Goal: Transaction & Acquisition: Obtain resource

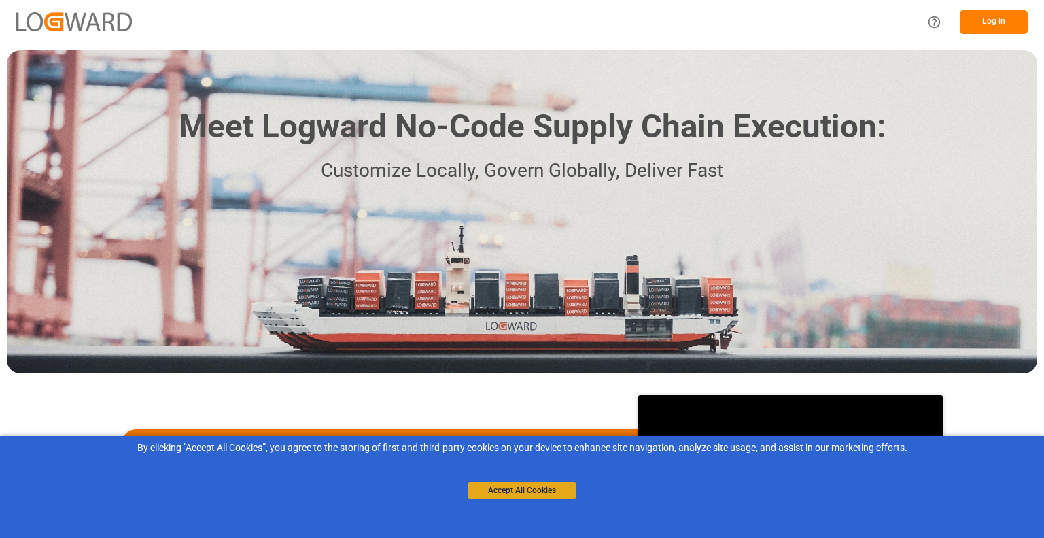
click at [519, 489] on button "Accept All Cookies" at bounding box center [522, 490] width 109 height 16
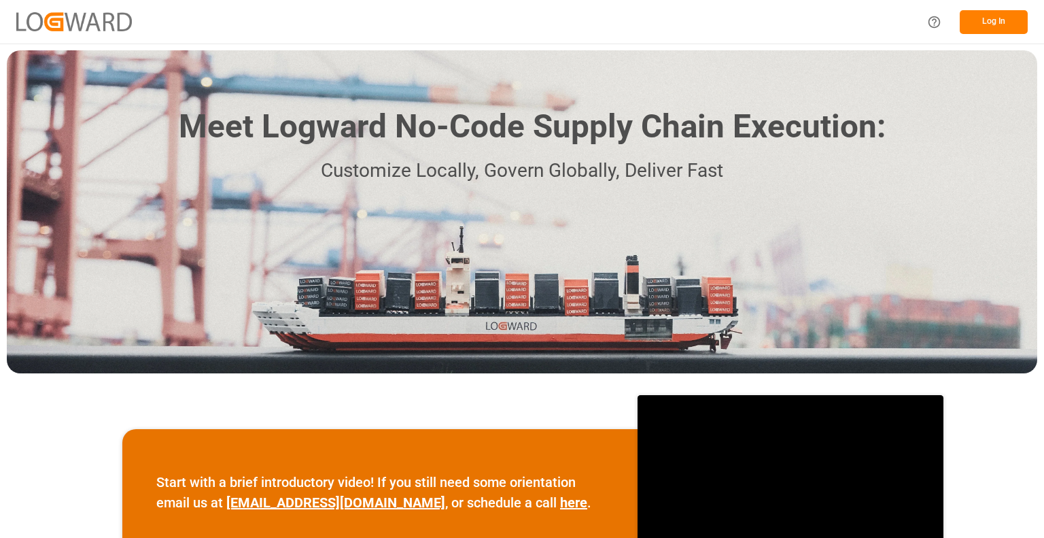
click at [999, 20] on button "Log In" at bounding box center [994, 22] width 68 height 24
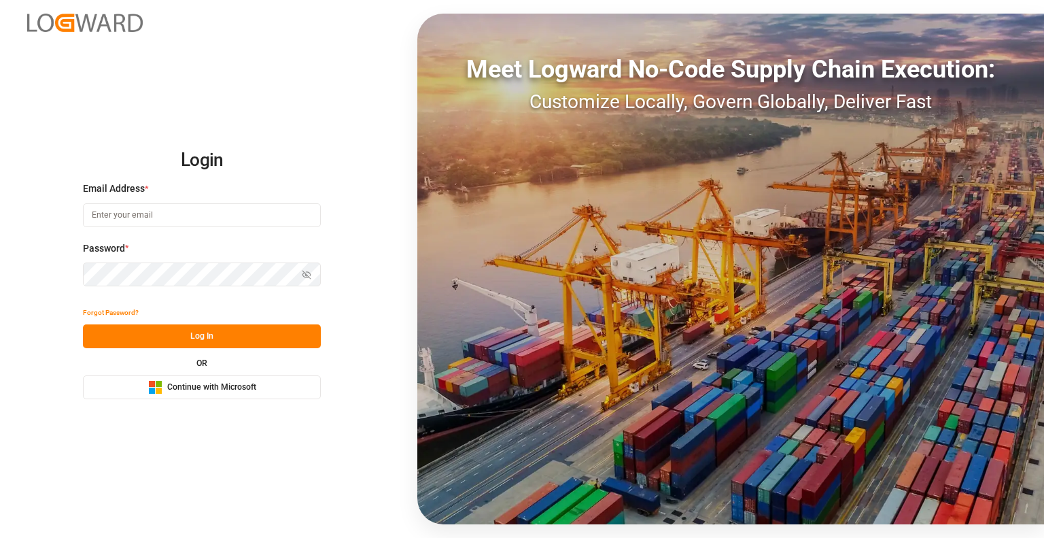
click at [224, 384] on span "Continue with Microsoft" at bounding box center [211, 387] width 89 height 12
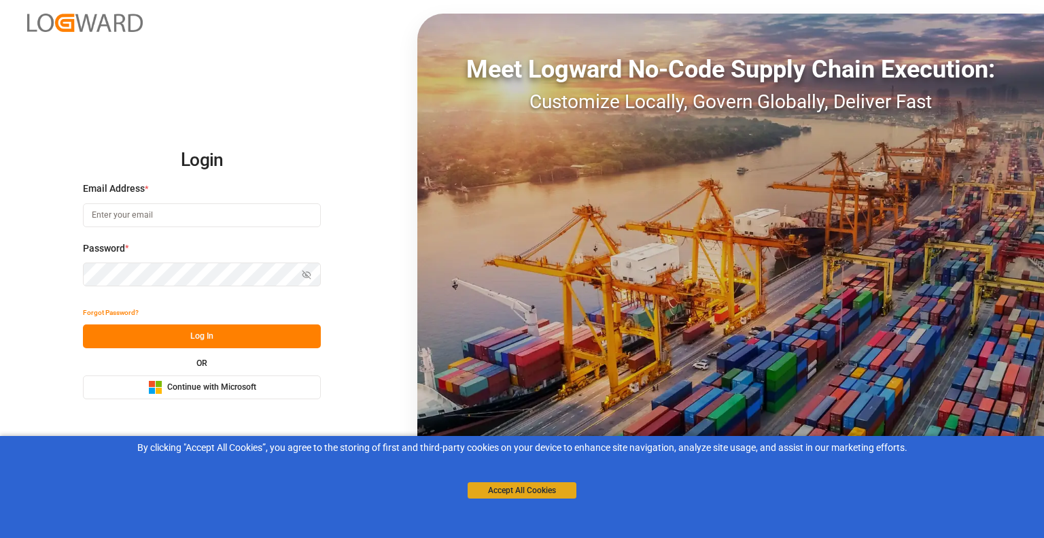
click at [506, 487] on button "Accept All Cookies" at bounding box center [522, 490] width 109 height 16
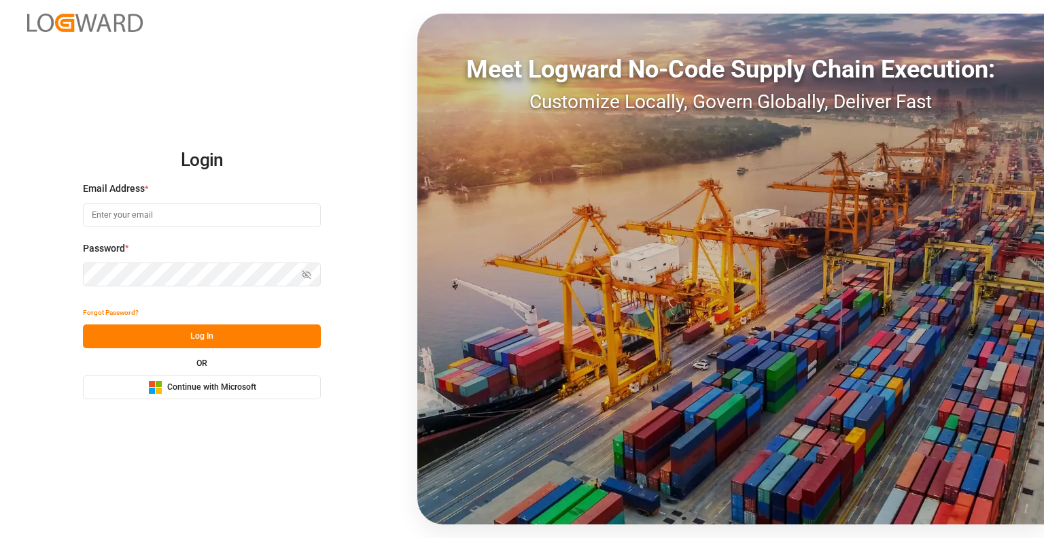
click at [238, 386] on span "Continue with Microsoft" at bounding box center [211, 387] width 89 height 12
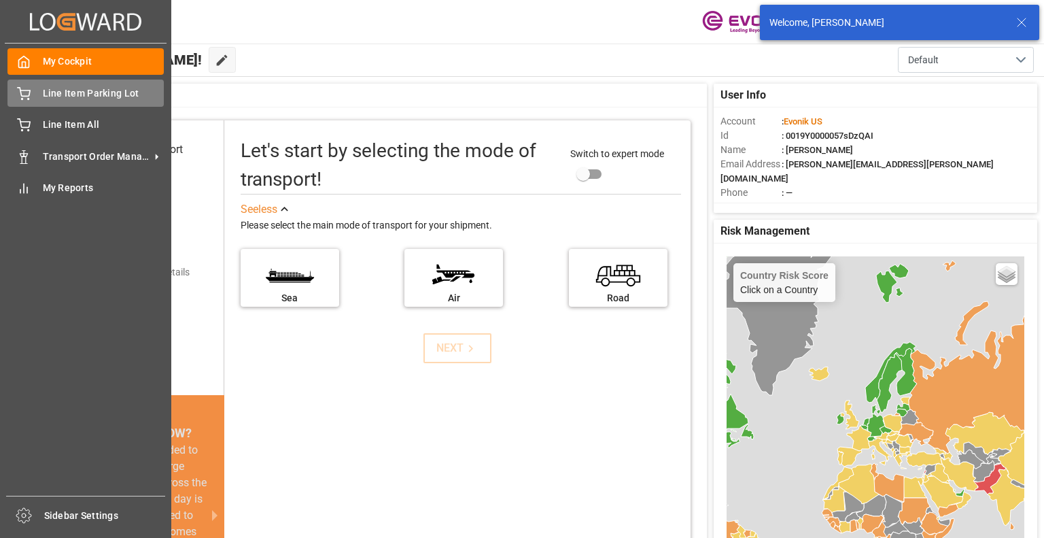
click at [27, 98] on icon at bounding box center [24, 94] width 14 height 14
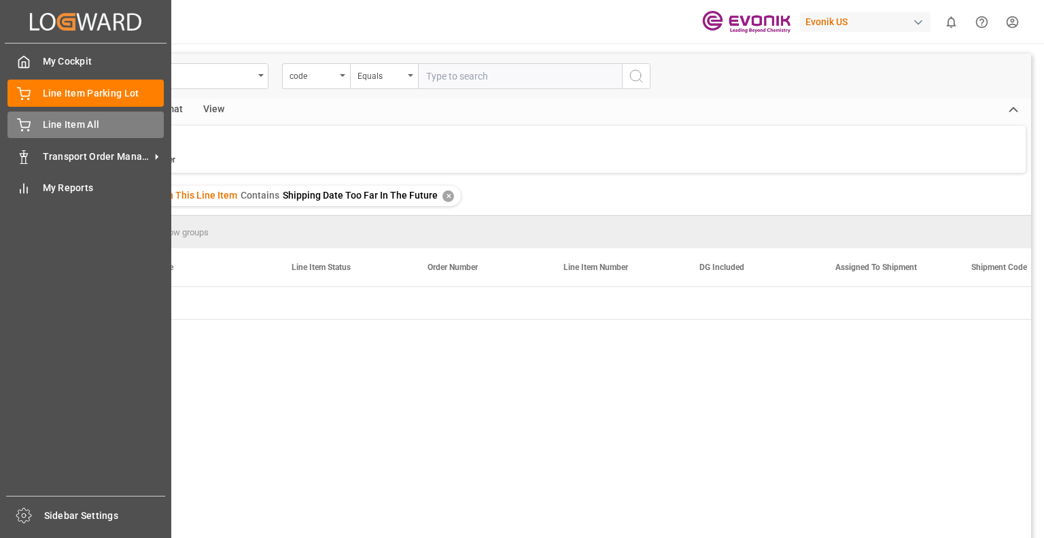
click at [45, 122] on span "Line Item All" at bounding box center [104, 125] width 122 height 14
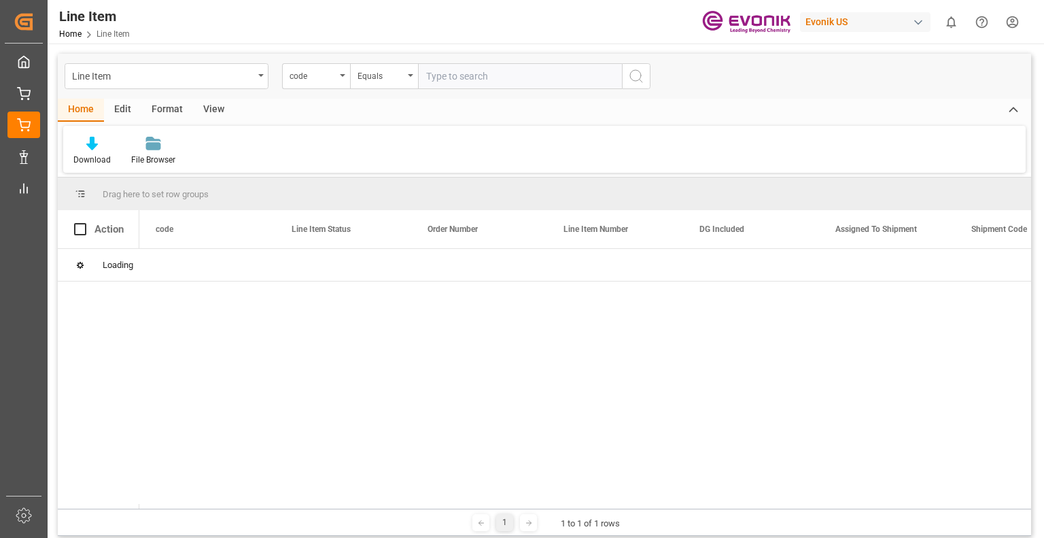
click at [211, 110] on div "View" at bounding box center [213, 110] width 41 height 23
click at [94, 154] on div "Default" at bounding box center [86, 160] width 27 height 12
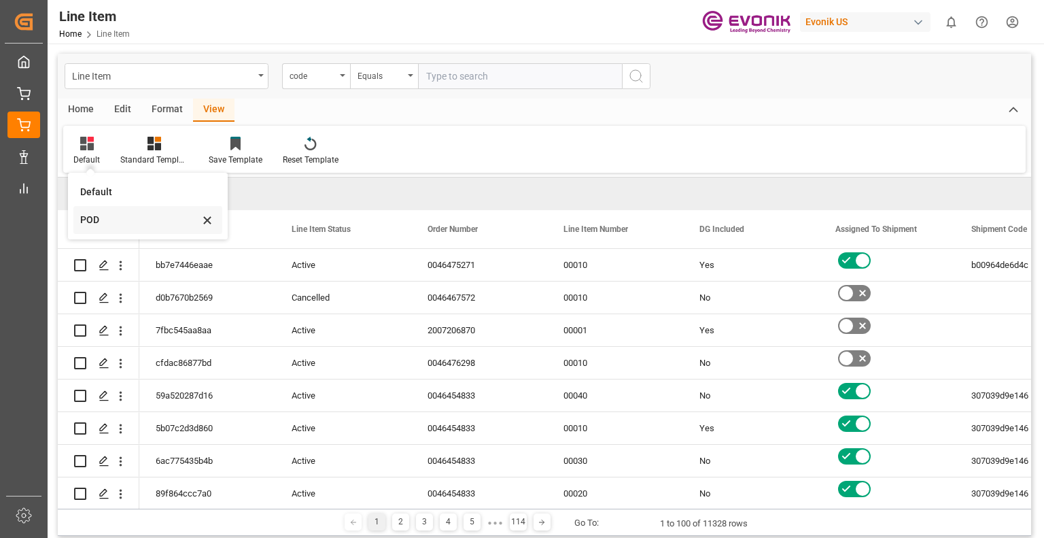
click at [113, 221] on div "POD" at bounding box center [139, 220] width 119 height 14
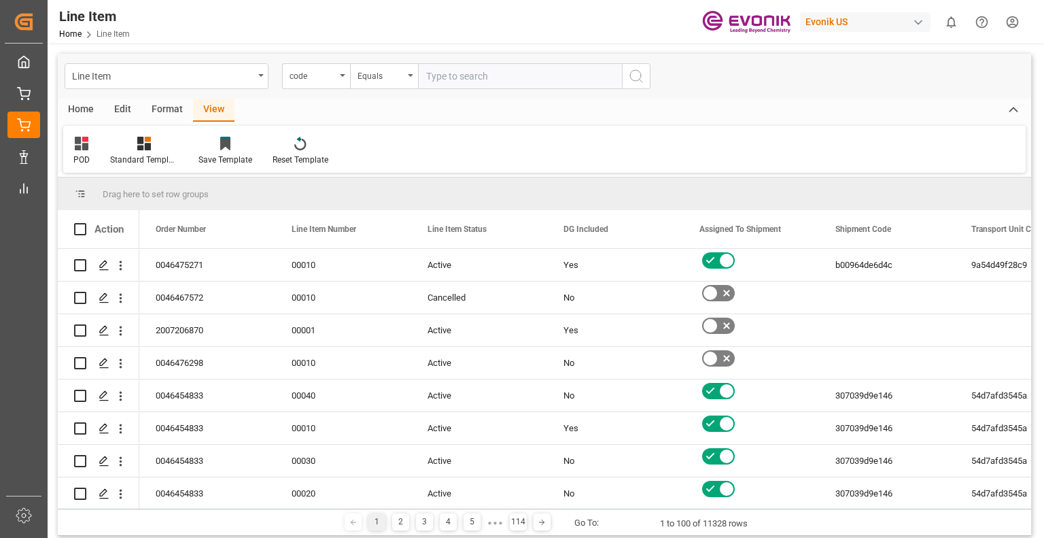
click at [123, 108] on div "Edit" at bounding box center [122, 110] width 37 height 23
click at [77, 107] on div "Home" at bounding box center [81, 110] width 46 height 23
click at [88, 151] on div "Download" at bounding box center [92, 151] width 58 height 30
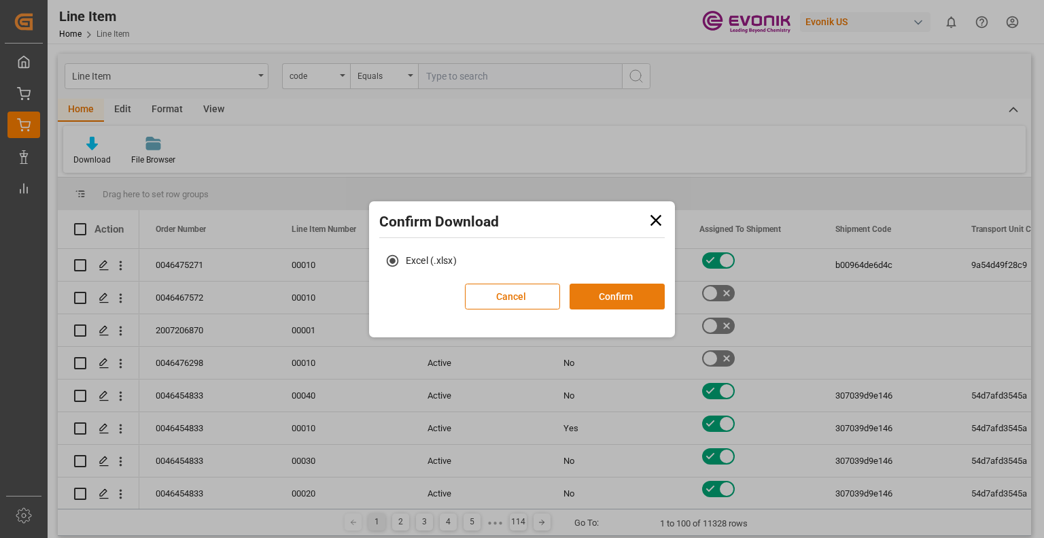
click at [609, 296] on button "Confirm" at bounding box center [617, 296] width 95 height 26
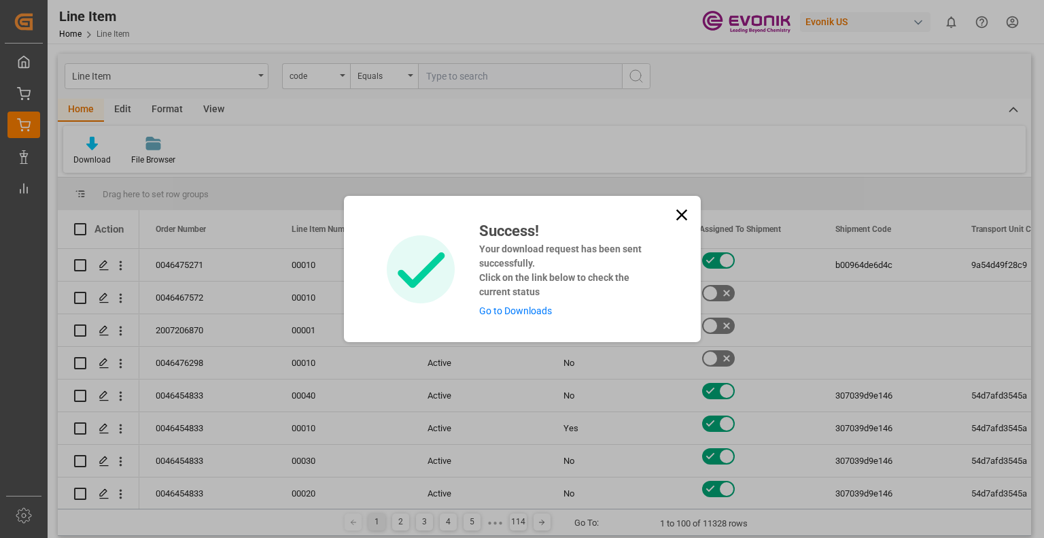
click at [527, 313] on link "Go to Downloads" at bounding box center [515, 310] width 73 height 11
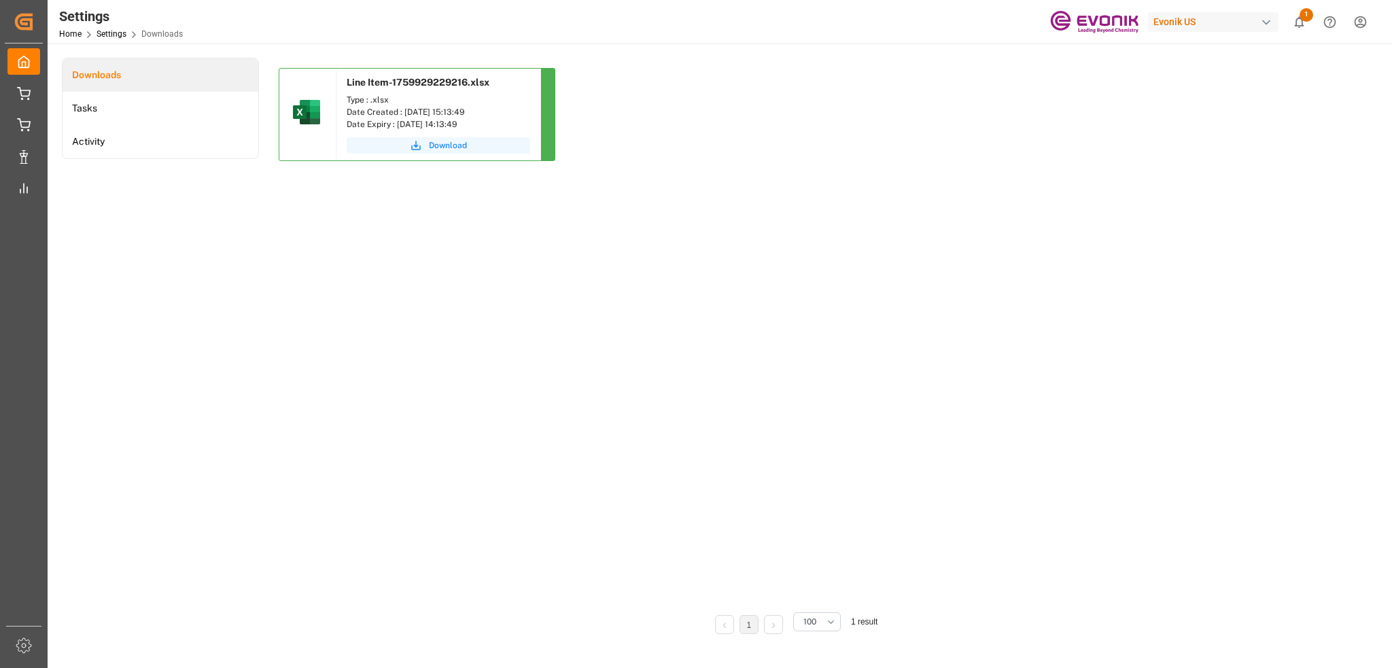
click at [457, 146] on span "Download" at bounding box center [448, 145] width 38 height 12
click at [75, 31] on link "Home" at bounding box center [70, 34] width 22 height 10
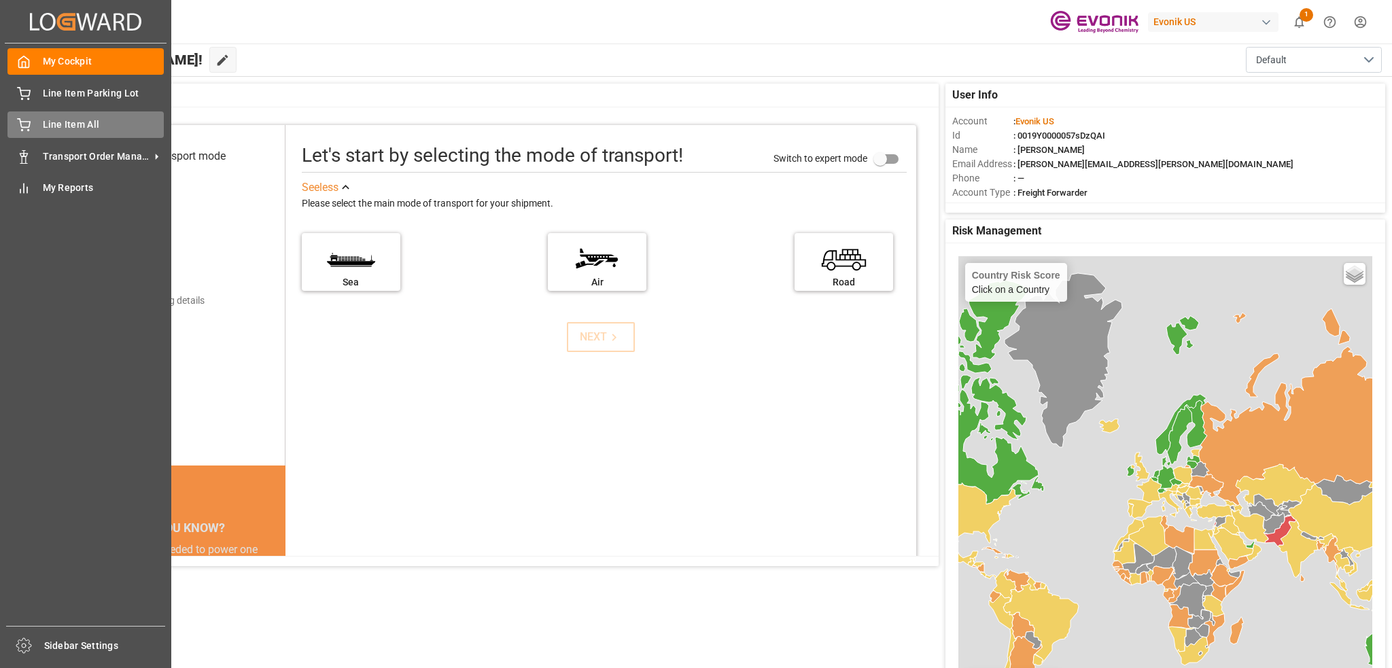
click at [18, 118] on icon at bounding box center [24, 125] width 14 height 14
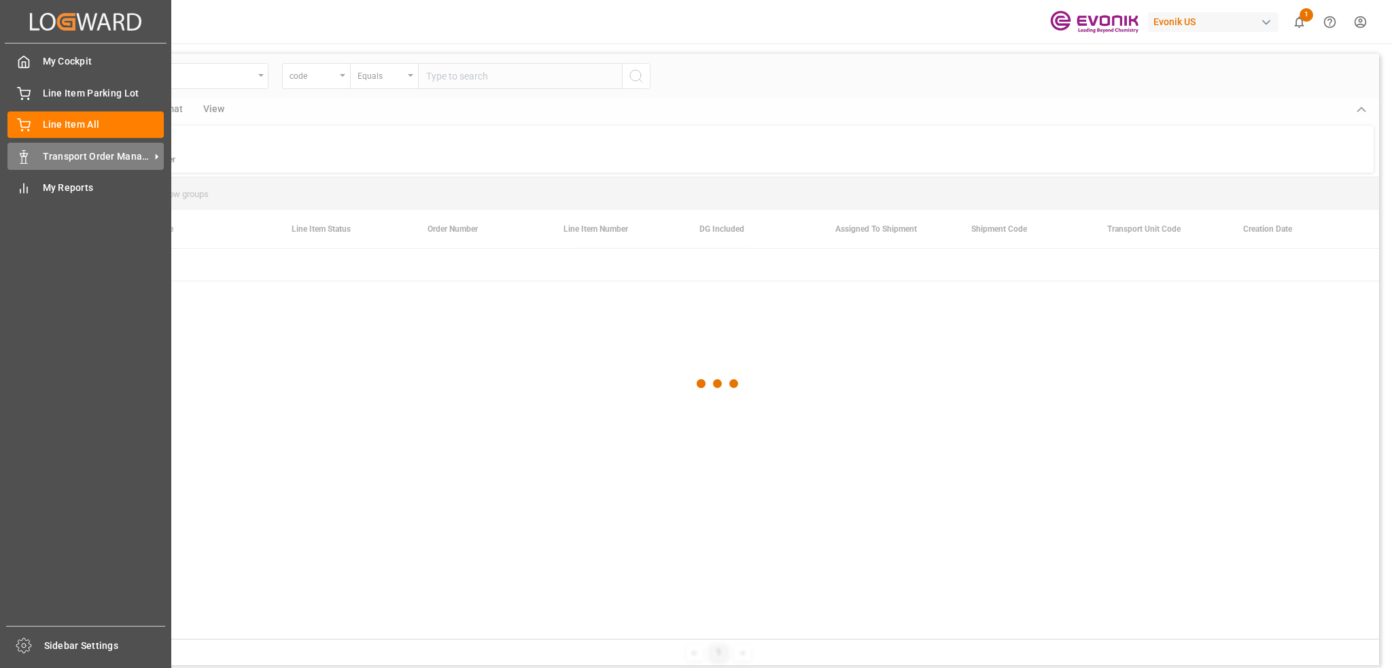
click at [123, 156] on span "Transport Order Management" at bounding box center [96, 157] width 107 height 14
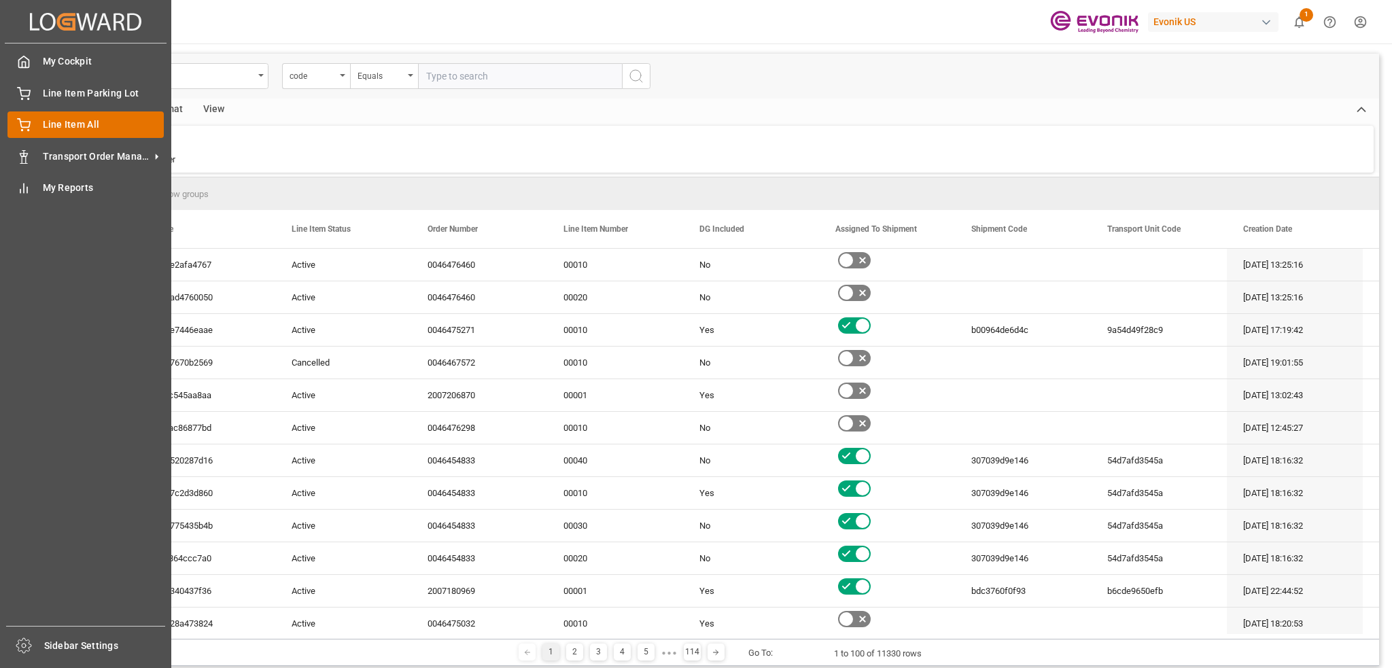
click at [80, 124] on span "Line Item All" at bounding box center [104, 125] width 122 height 14
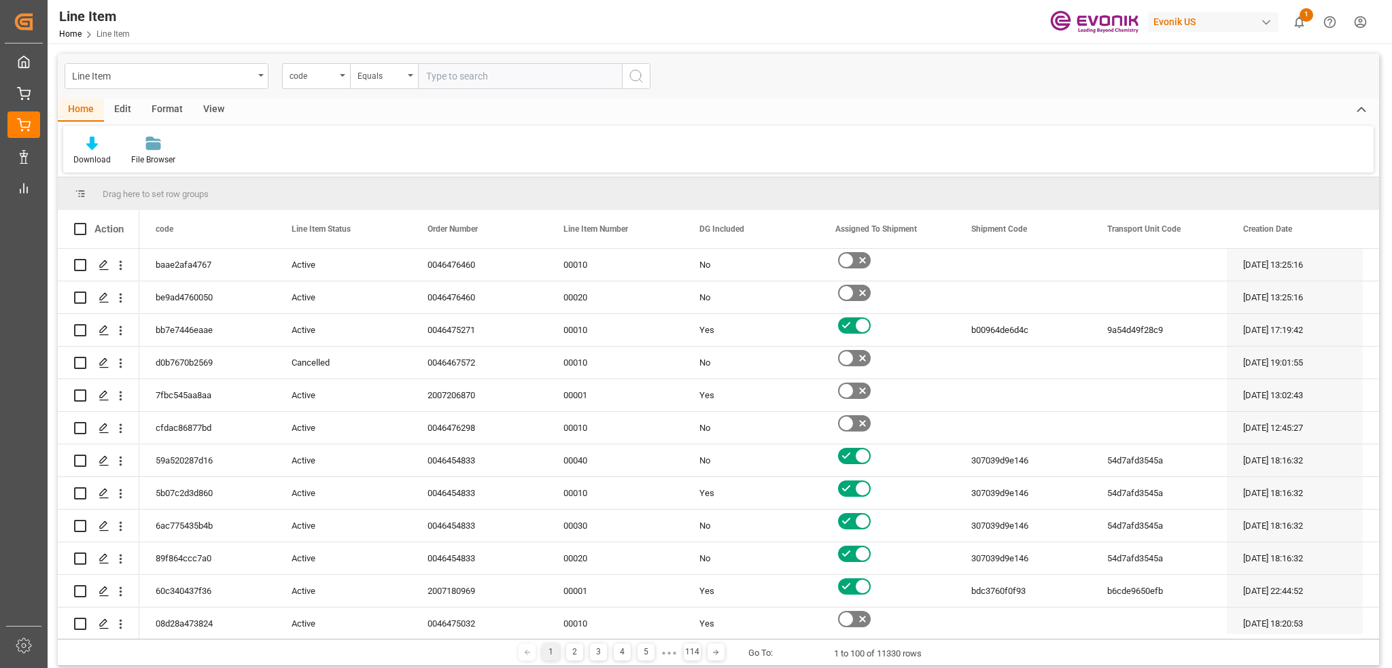
click at [332, 139] on div "Download File Browser" at bounding box center [718, 149] width 1310 height 47
click at [209, 111] on div "View" at bounding box center [213, 110] width 41 height 23
click at [84, 150] on icon at bounding box center [87, 144] width 14 height 14
click at [93, 221] on div "POD" at bounding box center [139, 220] width 119 height 14
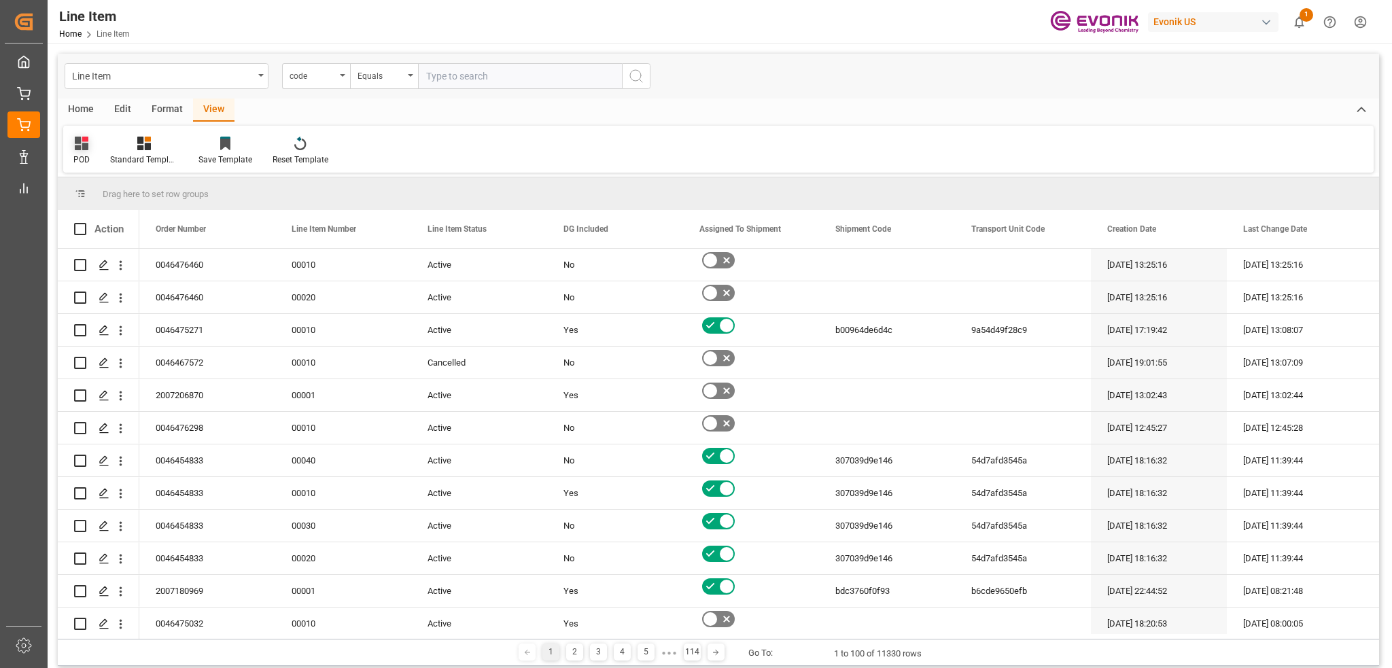
click at [79, 153] on div "POD" at bounding box center [81, 151] width 37 height 30
click at [91, 223] on div "POD" at bounding box center [138, 220] width 119 height 14
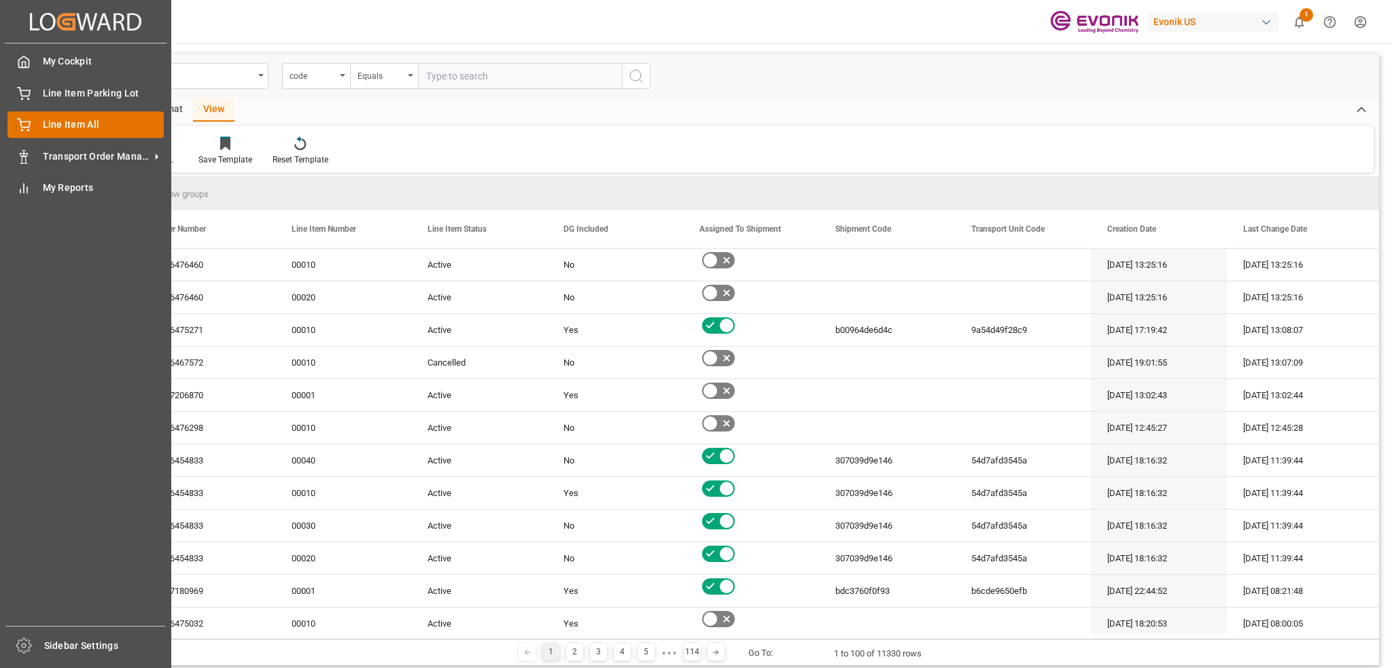
click at [76, 119] on span "Line Item All" at bounding box center [104, 125] width 122 height 14
click at [78, 152] on span "Transport Order Management" at bounding box center [96, 157] width 107 height 14
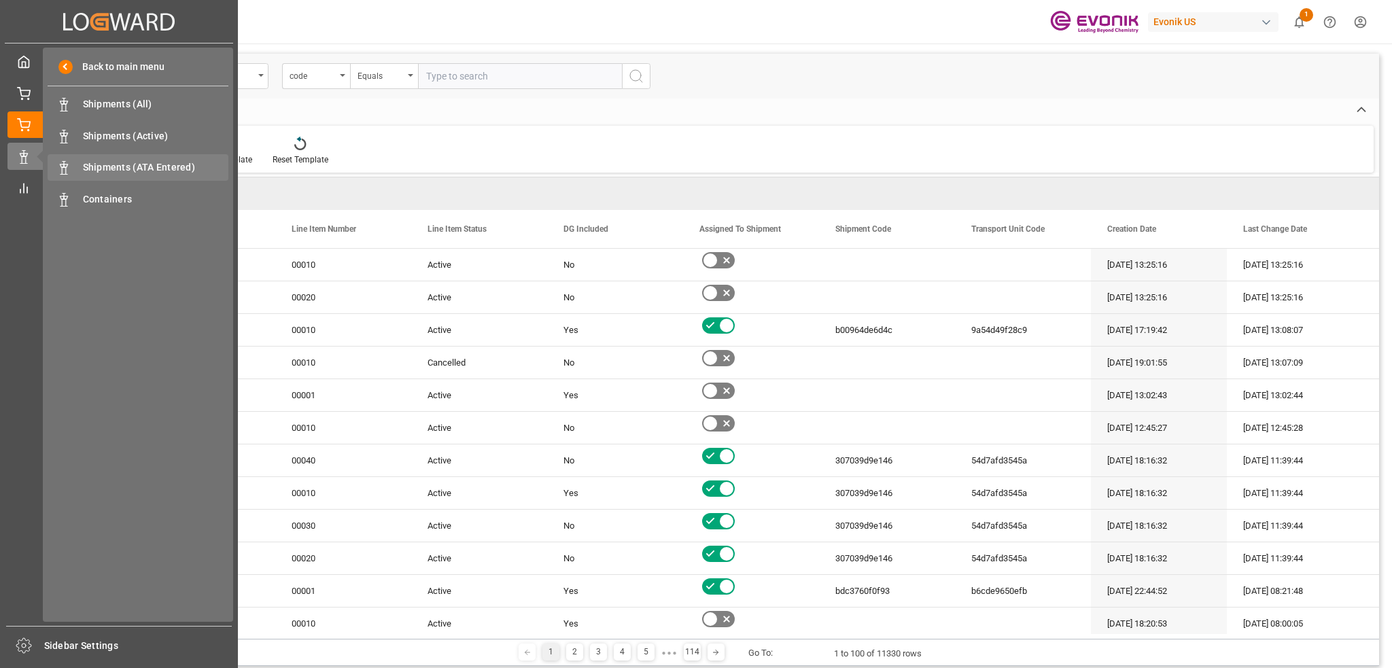
click at [147, 168] on span "Shipments (ATA Entered)" at bounding box center [156, 167] width 146 height 14
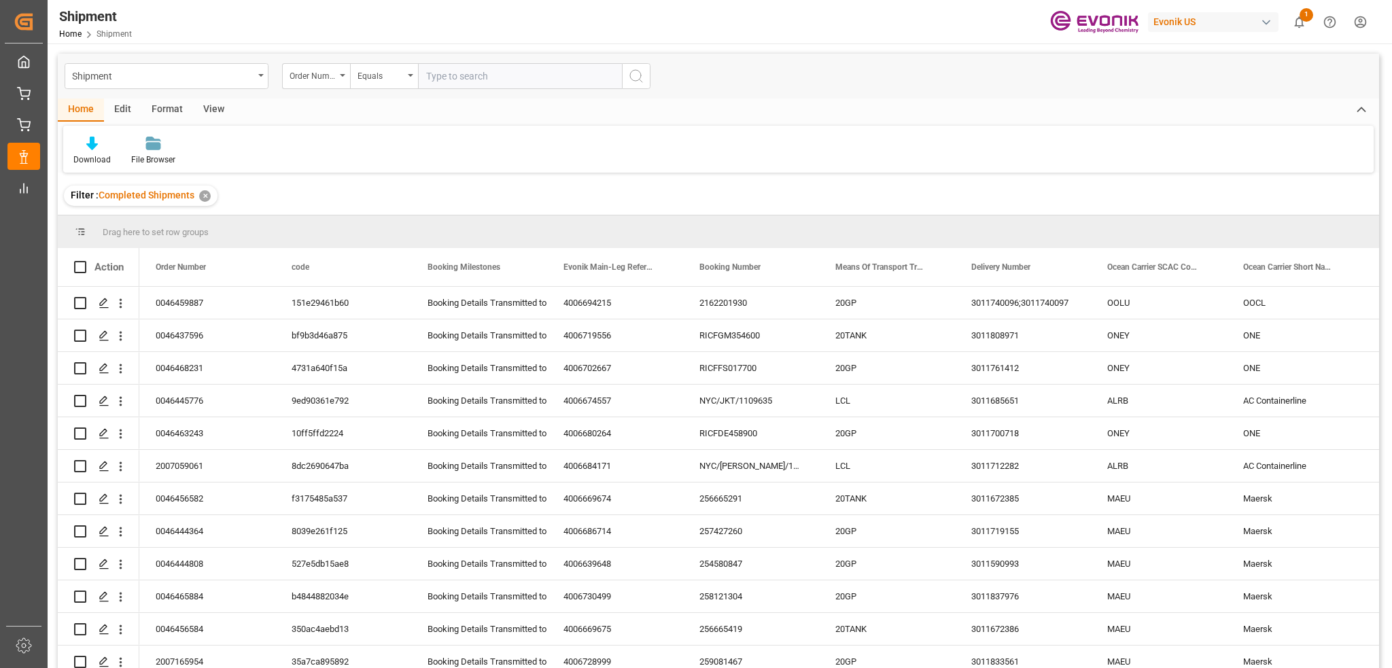
click at [215, 111] on div "View" at bounding box center [213, 110] width 41 height 23
click at [89, 152] on div "Default" at bounding box center [86, 151] width 47 height 30
click at [107, 220] on div "POD 2" at bounding box center [139, 220] width 119 height 14
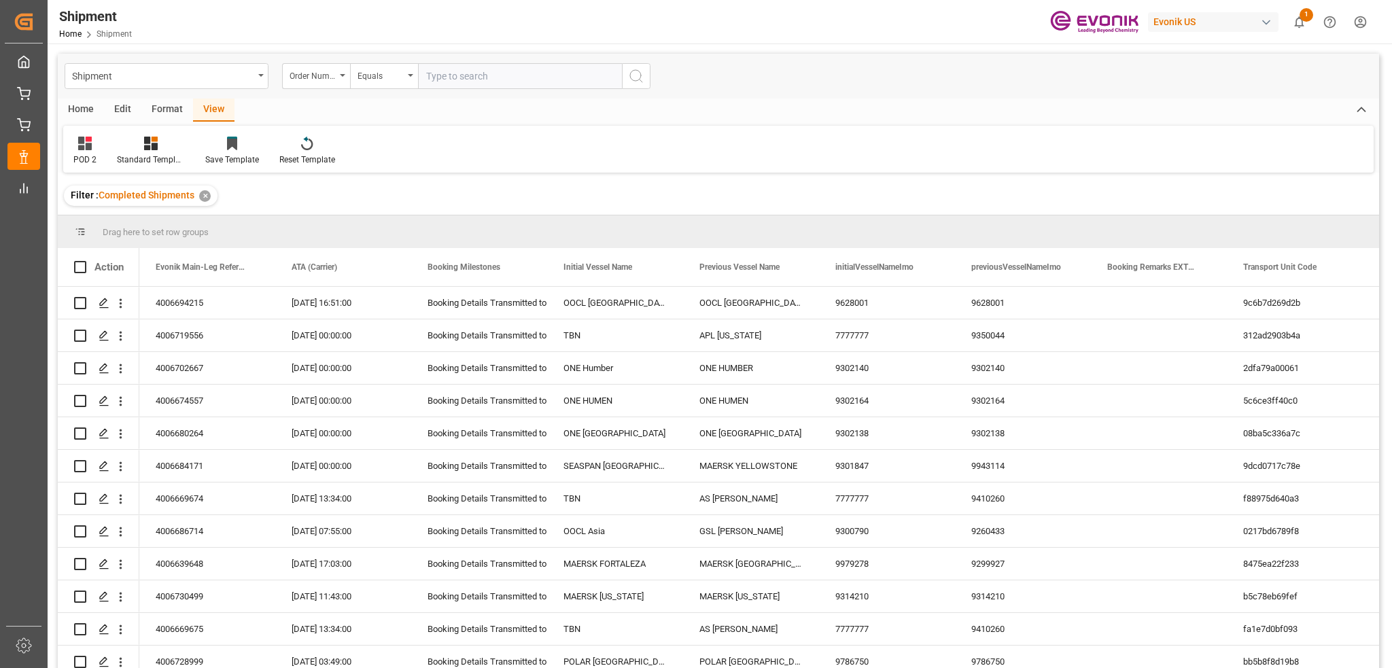
click at [168, 105] on div "Format" at bounding box center [167, 110] width 52 height 23
click at [122, 112] on div "Edit" at bounding box center [122, 110] width 37 height 23
click at [80, 109] on div "Home" at bounding box center [81, 110] width 46 height 23
click at [88, 152] on div "Download" at bounding box center [92, 151] width 58 height 30
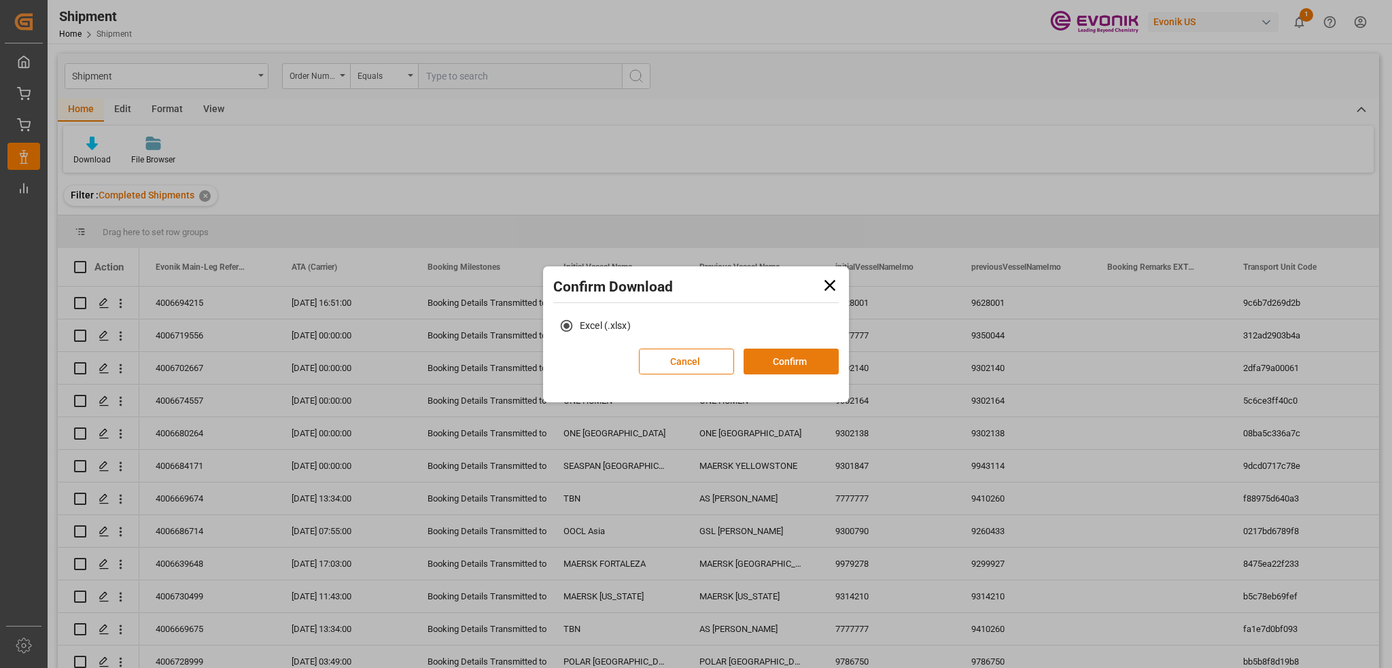
click at [794, 359] on button "Confirm" at bounding box center [791, 362] width 95 height 26
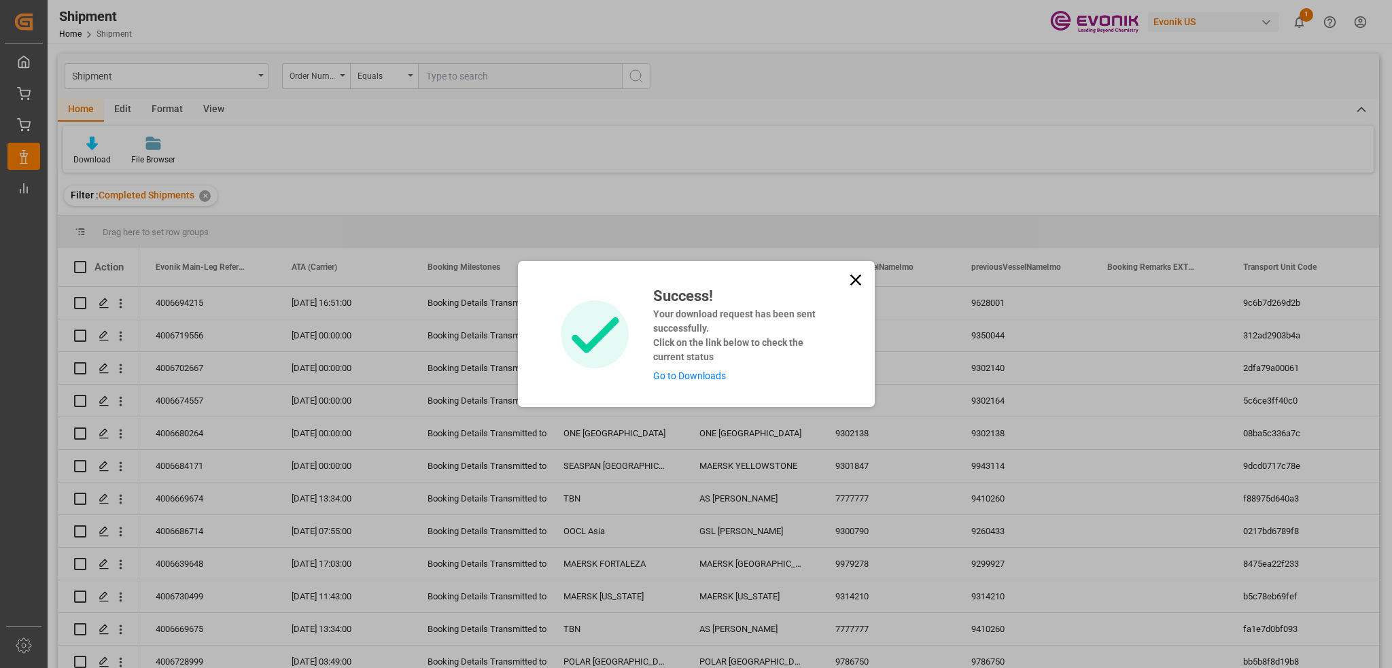
click at [688, 373] on link "Go to Downloads" at bounding box center [689, 375] width 73 height 11
